Goal: Task Accomplishment & Management: Manage account settings

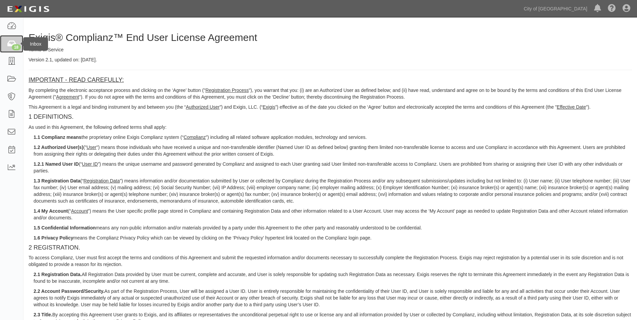
click at [12, 44] on icon at bounding box center [11, 44] width 9 height 8
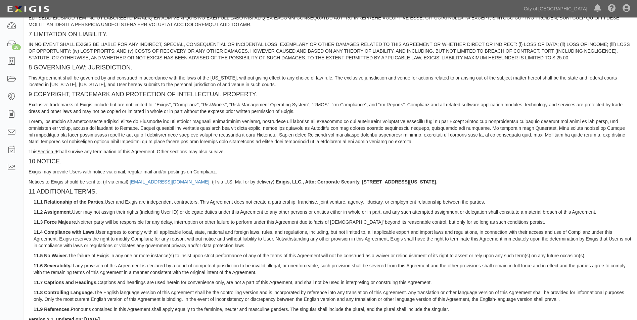
scroll to position [548, 0]
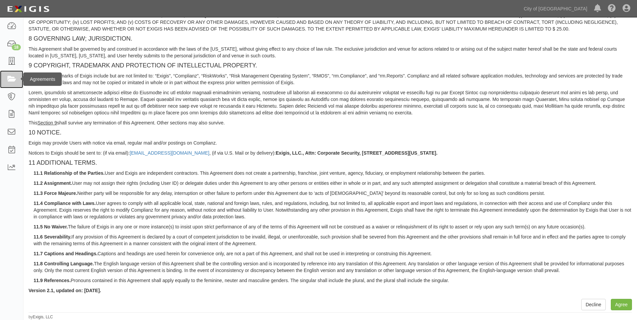
click at [9, 82] on icon at bounding box center [11, 80] width 9 height 8
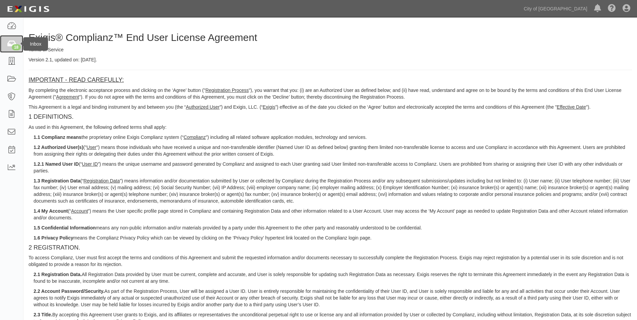
click at [15, 46] on div "18" at bounding box center [16, 47] width 9 height 6
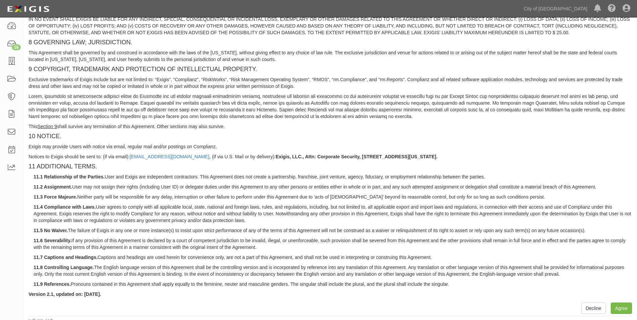
scroll to position [548, 0]
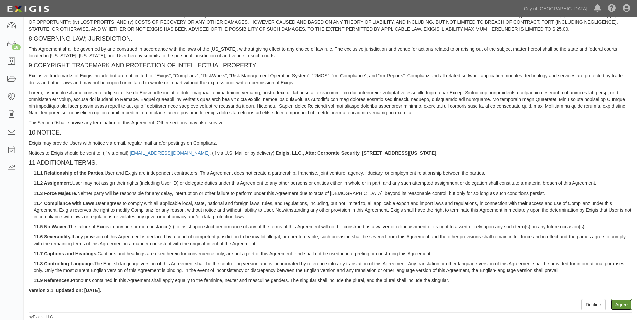
click at [623, 306] on button "Agree" at bounding box center [621, 304] width 21 height 11
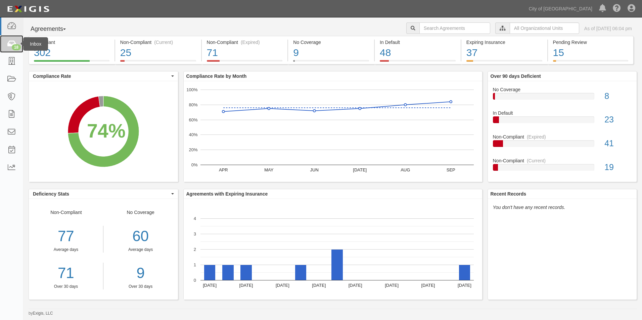
click at [8, 47] on icon at bounding box center [11, 44] width 9 height 8
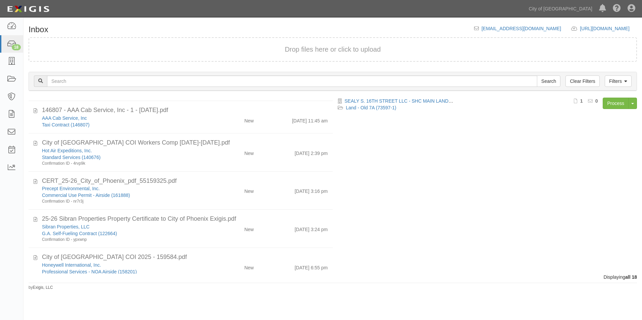
scroll to position [485, 0]
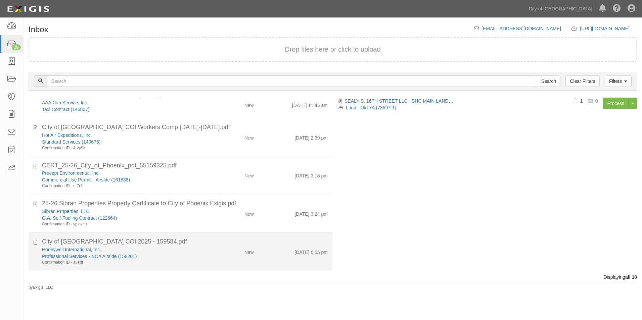
click at [100, 242] on div "City of [GEOGRAPHIC_DATA] COI 2025 - 159584.pdf" at bounding box center [185, 242] width 286 height 9
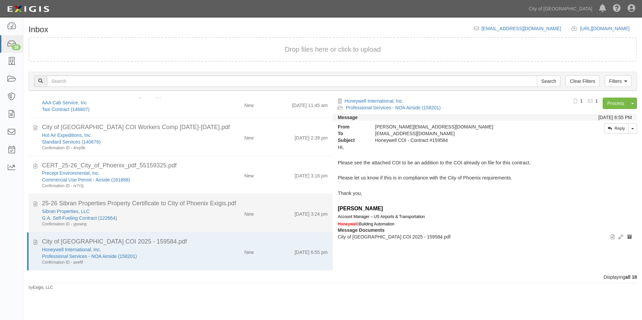
click at [142, 216] on div "G.A. Self-Fueling Contract (122664)" at bounding box center [123, 218] width 162 height 7
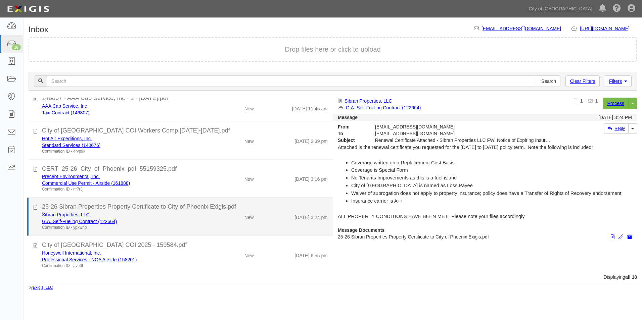
scroll to position [482, 0]
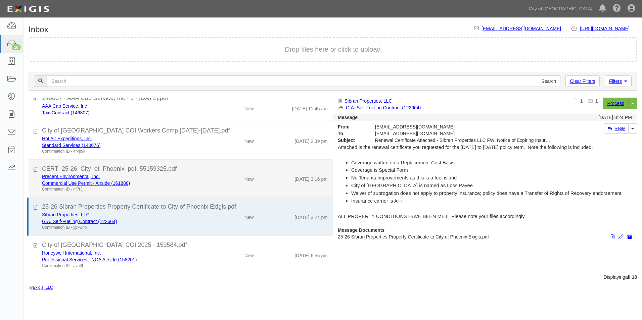
click at [143, 174] on div "Precept Environmental, Inc." at bounding box center [123, 176] width 162 height 7
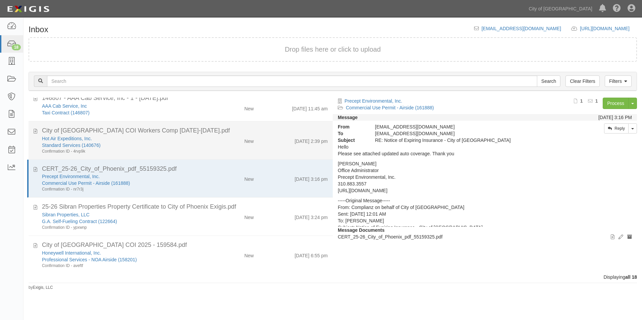
click at [146, 146] on div "Standard Services (140676)" at bounding box center [123, 145] width 162 height 7
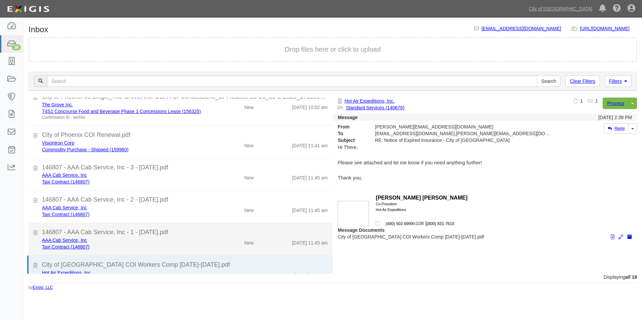
scroll to position [314, 0]
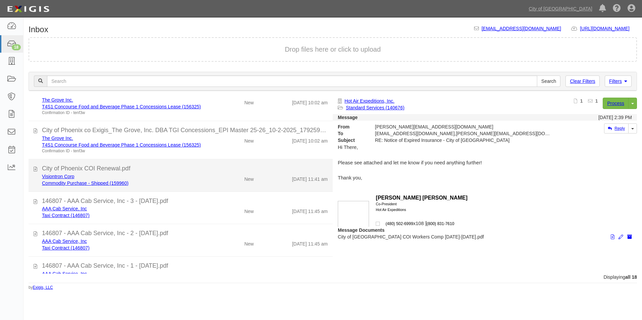
click at [143, 172] on div "City of Phoenix COI Renewal.pdf" at bounding box center [185, 168] width 286 height 9
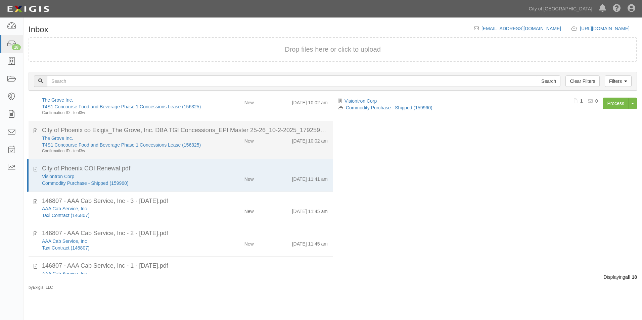
click at [223, 143] on div "New" at bounding box center [233, 139] width 49 height 9
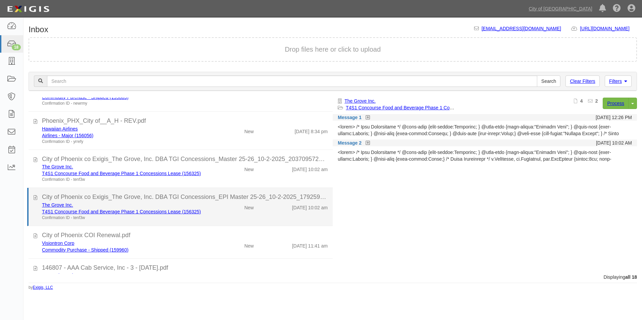
scroll to position [247, 0]
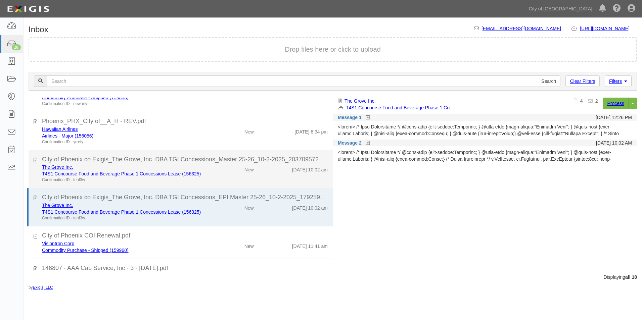
click at [221, 177] on div "The Grove Inc. T4S1 Concourse Food and Beverage Phase 1 Concessions Lease (1563…" at bounding box center [185, 173] width 296 height 19
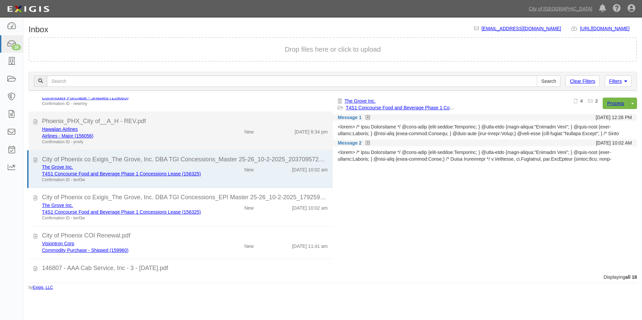
click at [204, 141] on div "Hawaiian Airlines Airlines - Major (156056) Confirmation ID - yrrefy" at bounding box center [123, 135] width 173 height 19
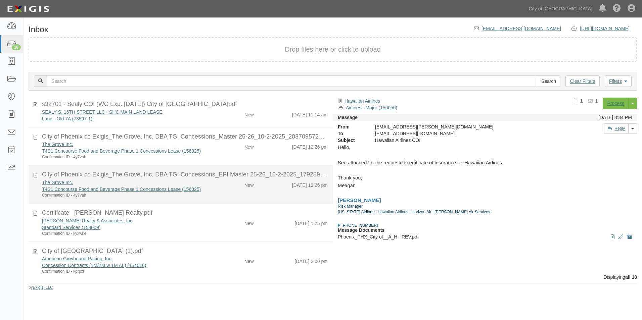
scroll to position [0, 0]
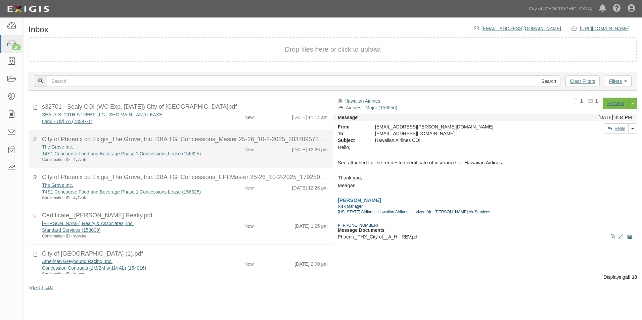
click at [218, 156] on div "The Grove Inc. T4S1 Concourse Food and Beverage Phase 1 Concessions Lease (1563…" at bounding box center [185, 153] width 296 height 19
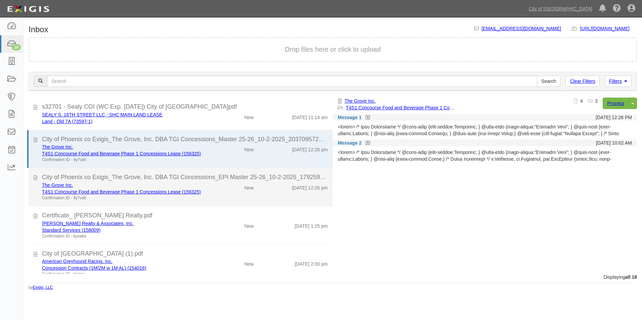
click at [211, 200] on div "The Grove Inc. T4S1 Concourse Food and Beverage Phase 1 Concessions Lease (1563…" at bounding box center [185, 191] width 296 height 19
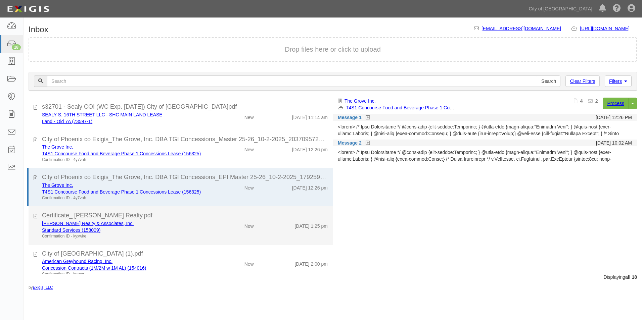
click at [203, 225] on div "[PERSON_NAME] Realty & Associates, Inc. Standard Services (158009) Confirmation…" at bounding box center [123, 229] width 173 height 19
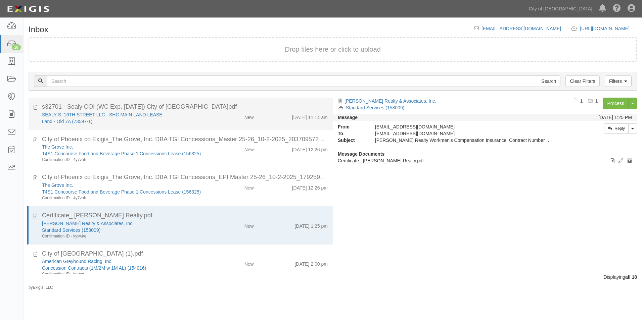
click at [217, 118] on div "New" at bounding box center [233, 115] width 49 height 9
